Goal: Task Accomplishment & Management: Complete application form

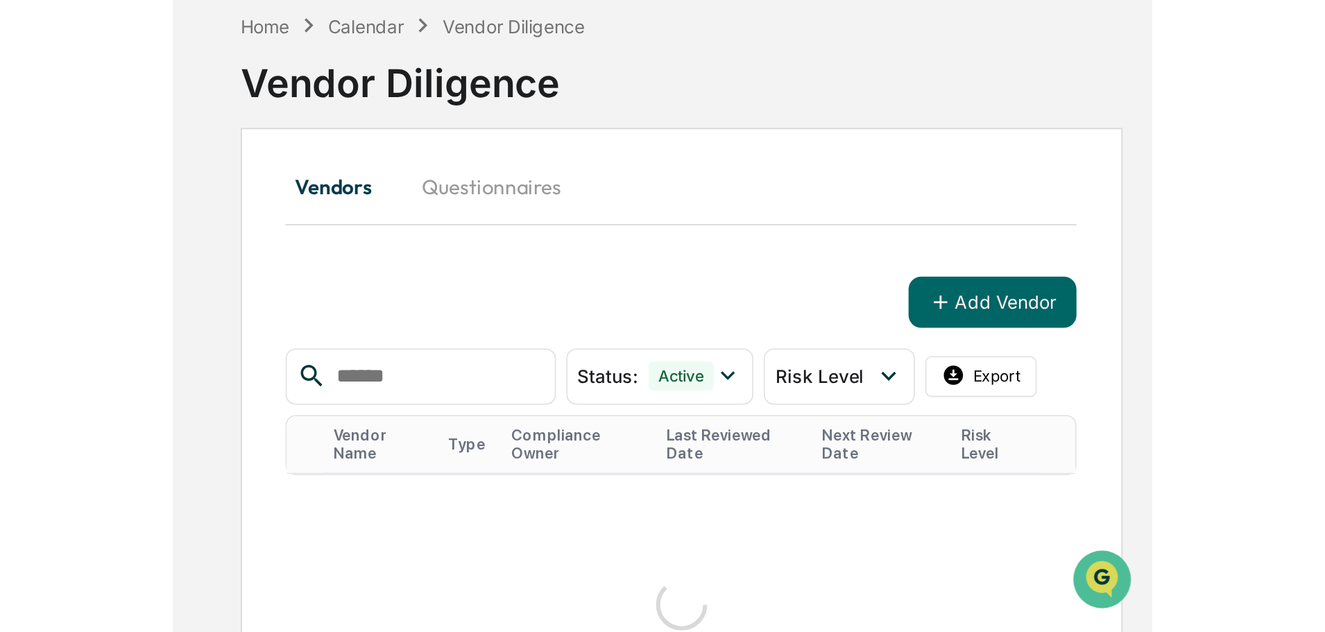
scroll to position [66, 0]
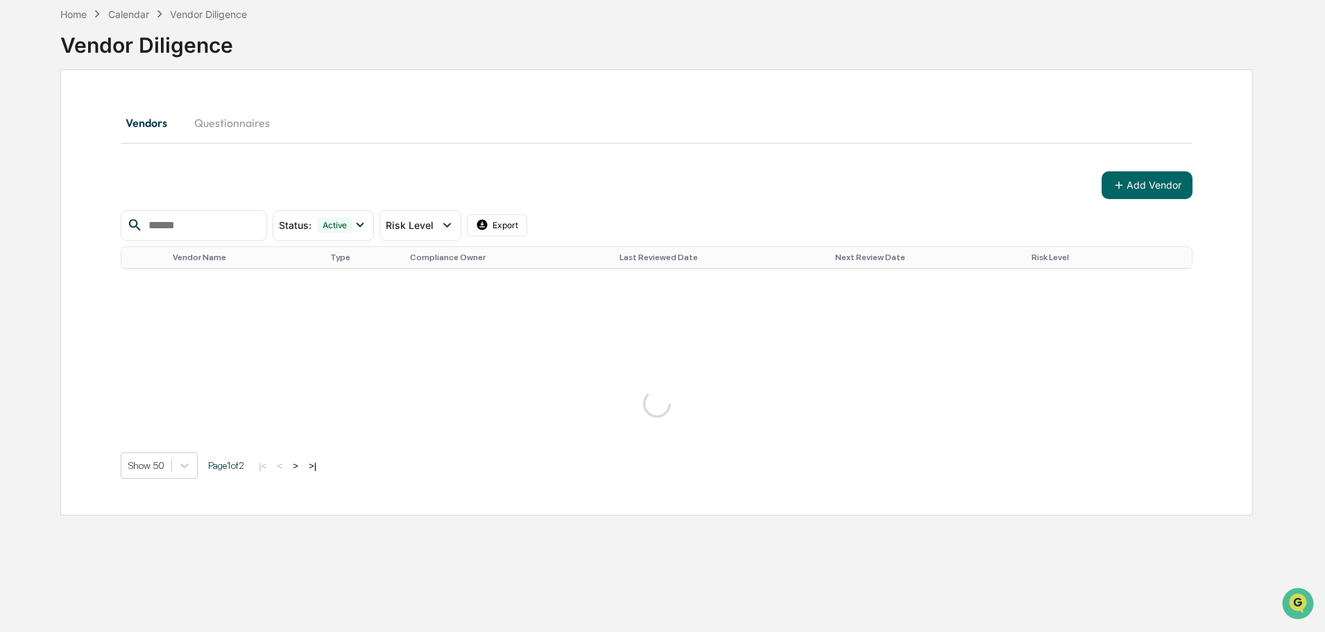
click at [468, 349] on div "Status : Active Select/Deselect All Active Archived Risk Level Select/Deselect …" at bounding box center [657, 344] width 1072 height 269
click at [468, 350] on div "Status : Active Select/Deselect All Active Archived Risk Level Select/Deselect …" at bounding box center [657, 344] width 1072 height 269
click at [401, 128] on div "Vendors Questionnaires" at bounding box center [657, 122] width 1072 height 33
click at [74, 13] on div "Home" at bounding box center [73, 14] width 26 height 12
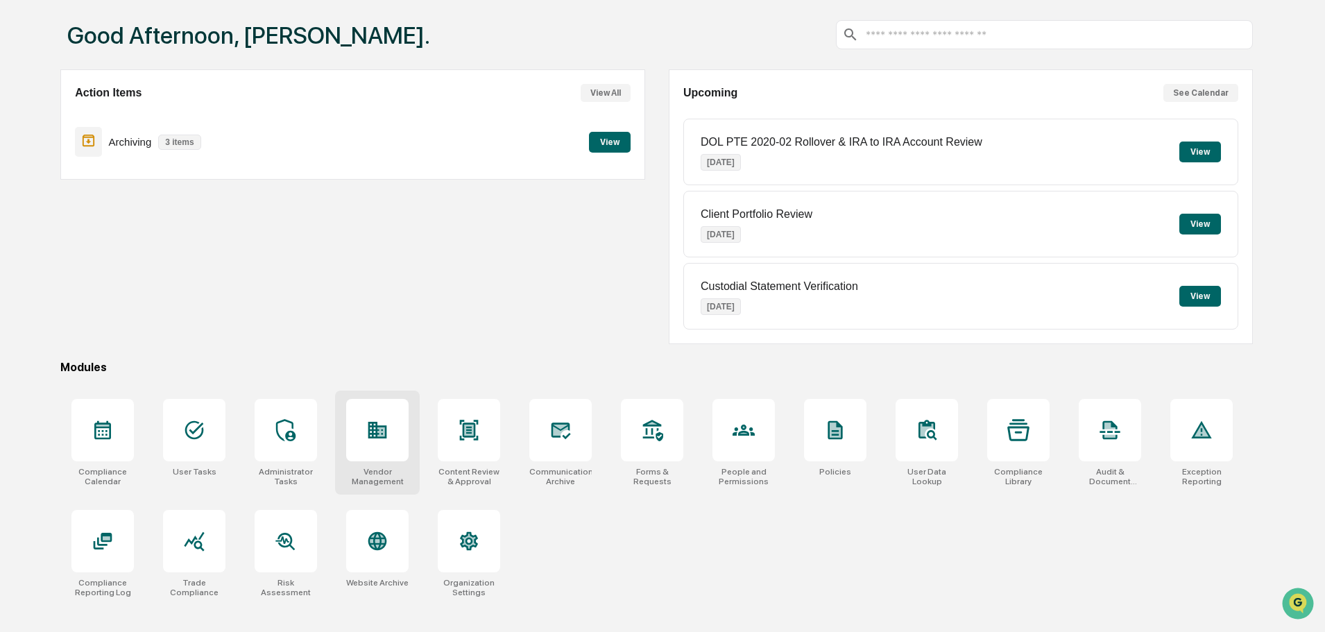
click at [358, 425] on div at bounding box center [377, 430] width 62 height 62
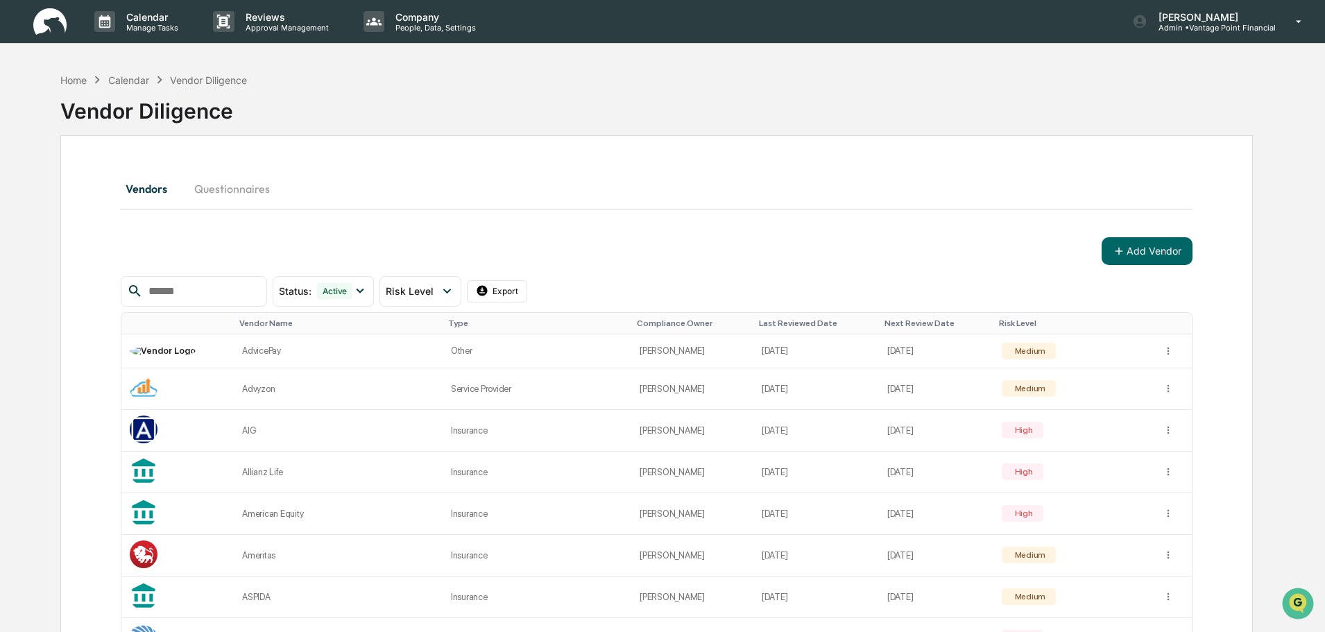
click at [226, 191] on button "Questionnaires" at bounding box center [232, 188] width 98 height 33
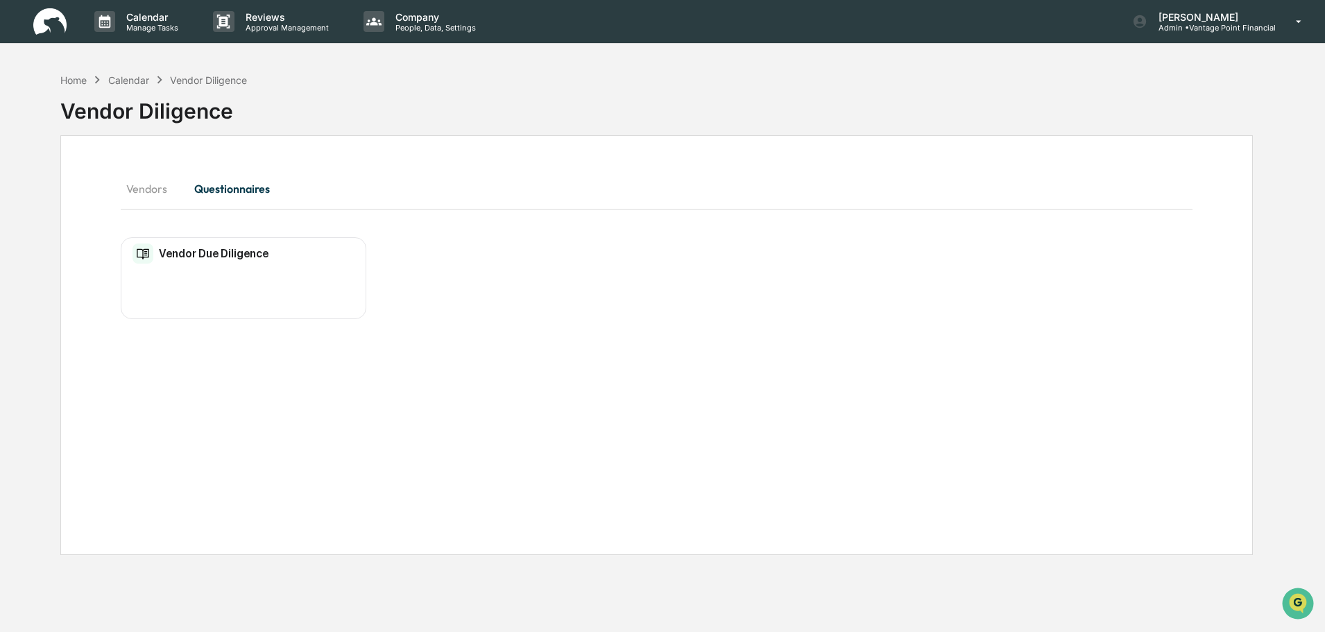
click at [142, 194] on button "Vendors" at bounding box center [152, 188] width 62 height 33
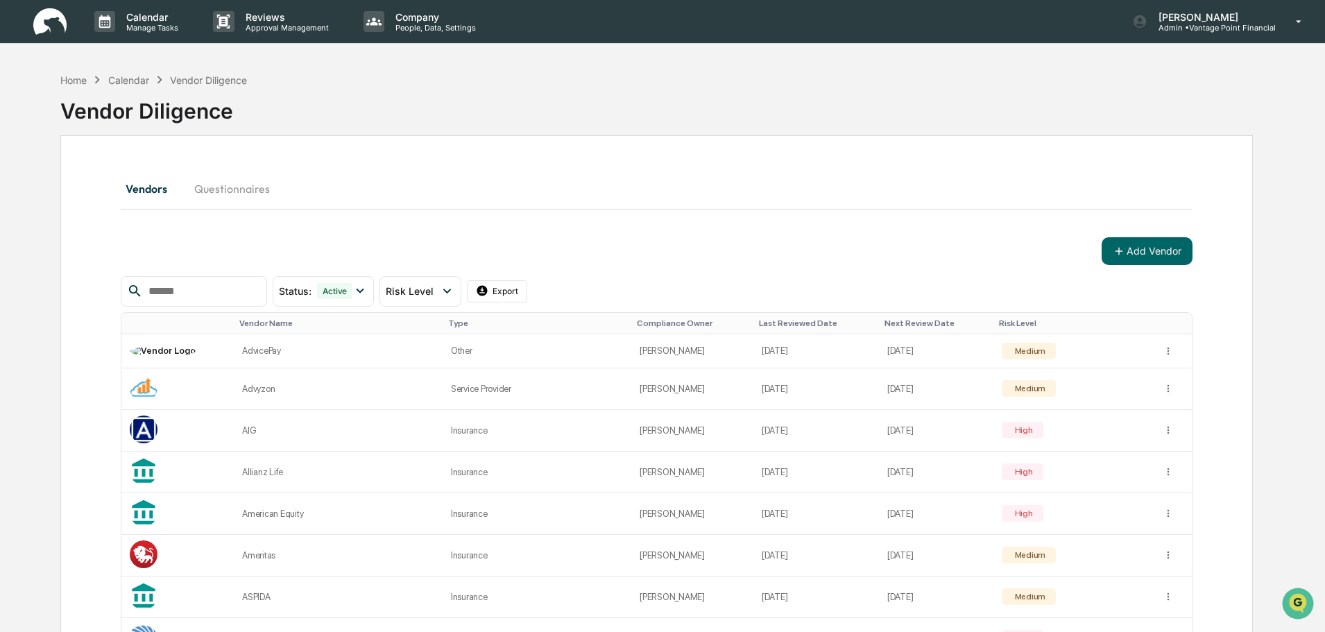
click at [224, 193] on button "Questionnaires" at bounding box center [232, 188] width 98 height 33
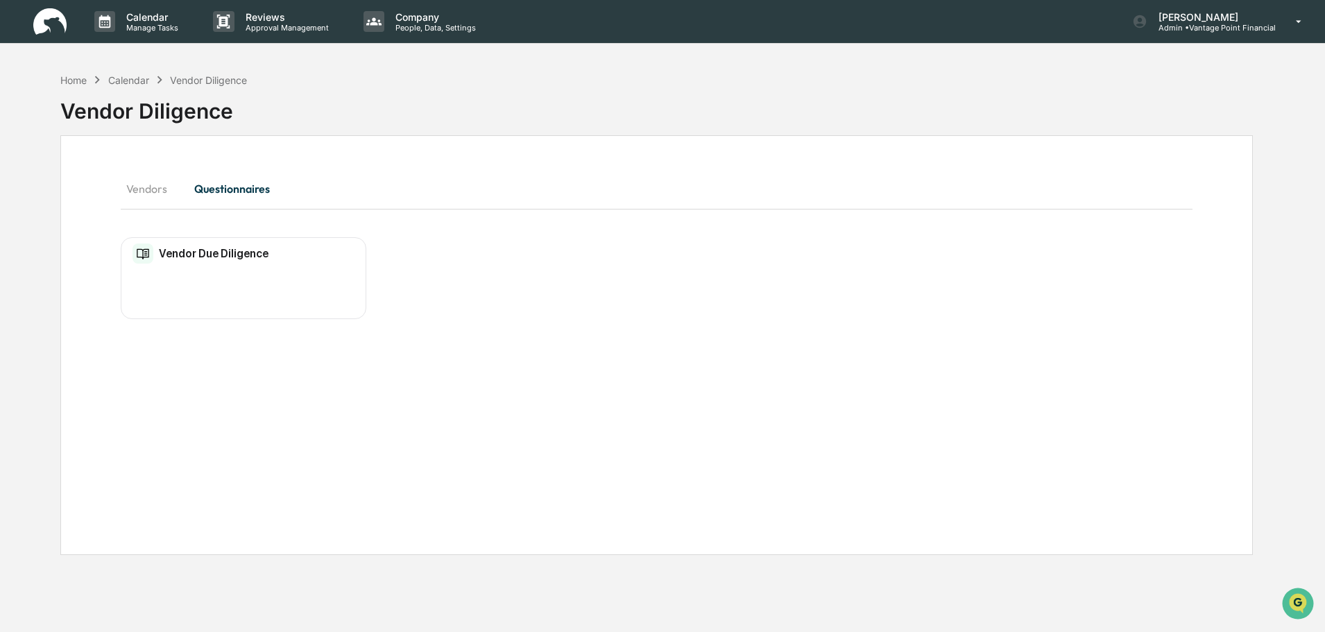
click at [192, 252] on h2 "Vendor Due Diligence" at bounding box center [214, 253] width 110 height 13
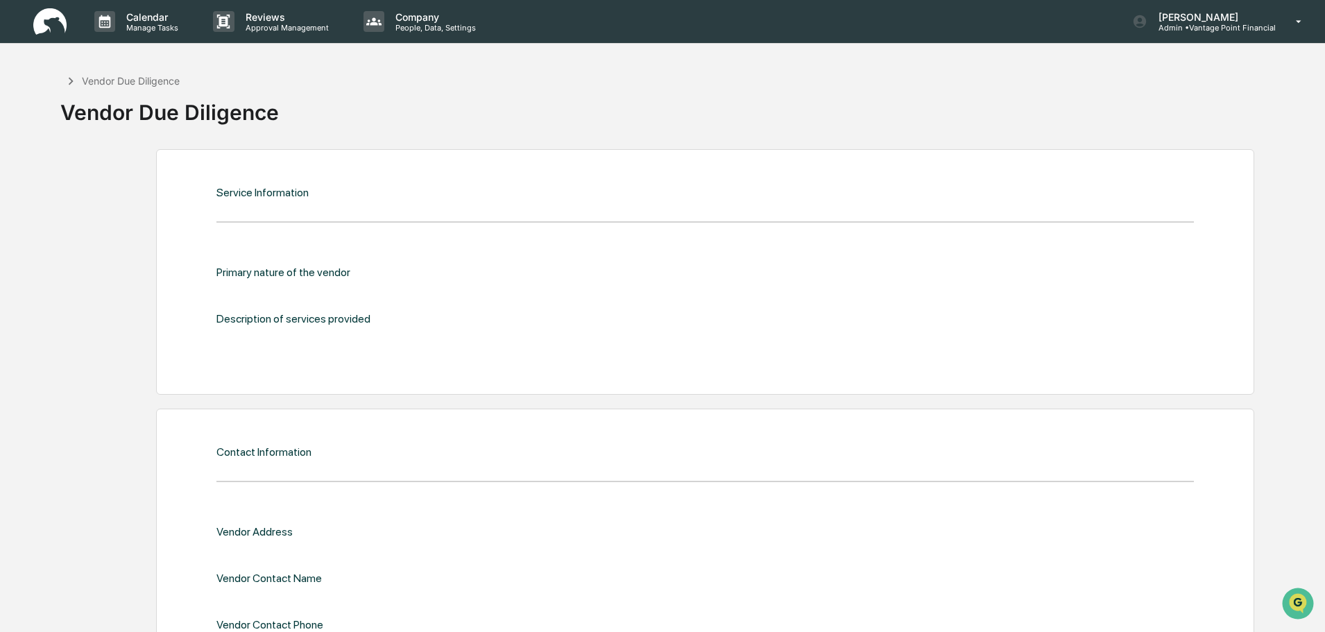
click at [146, 80] on div "Vendor Due Diligence" at bounding box center [131, 81] width 98 height 12
click at [71, 76] on icon at bounding box center [70, 81] width 15 height 15
click at [69, 83] on icon at bounding box center [70, 81] width 15 height 15
